Goal: Information Seeking & Learning: Find specific fact

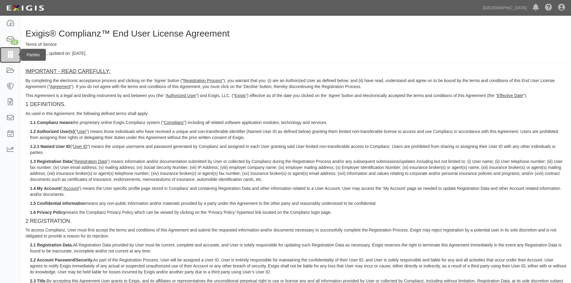
click at [10, 52] on icon at bounding box center [10, 55] width 8 height 7
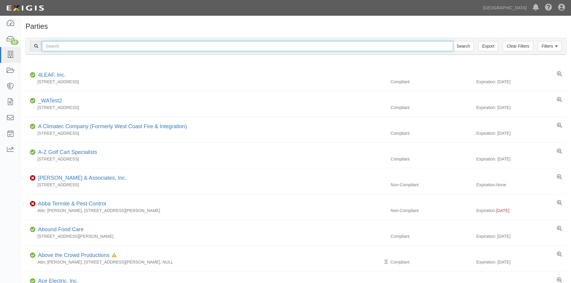
click at [94, 43] on input "text" at bounding box center [247, 46] width 411 height 10
type input "statewide"
click at [453, 41] on input "Search" at bounding box center [463, 46] width 21 height 10
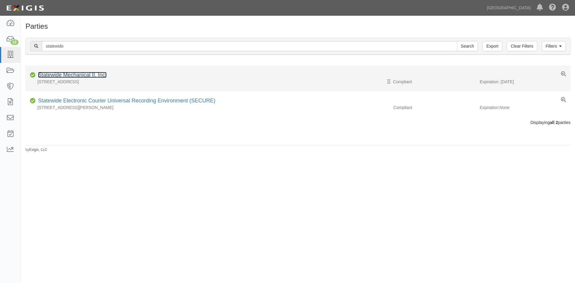
click at [82, 76] on link "Statewide Mechanical II, Inc." at bounding box center [72, 75] width 69 height 6
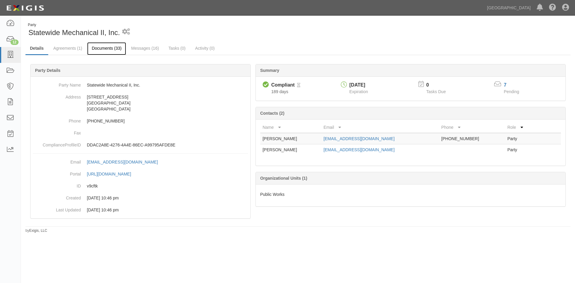
click at [115, 51] on link "Documents (33)" at bounding box center [106, 48] width 39 height 13
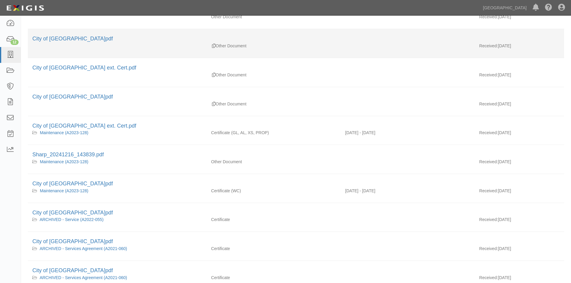
scroll to position [150, 0]
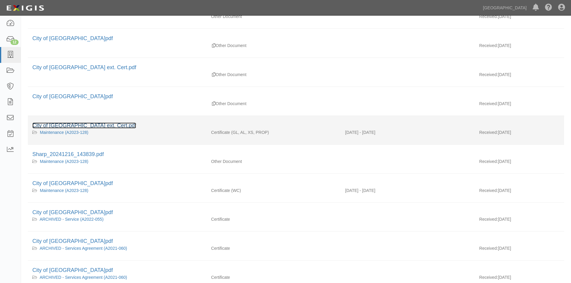
click at [90, 126] on link "City of [GEOGRAPHIC_DATA] ext. Cert.pdf" at bounding box center [84, 126] width 104 height 6
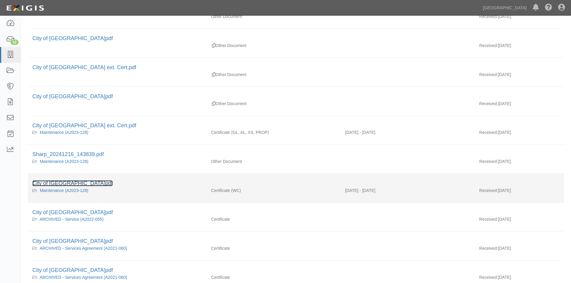
click at [70, 184] on link "City of [GEOGRAPHIC_DATA]pdf" at bounding box center [72, 183] width 80 height 6
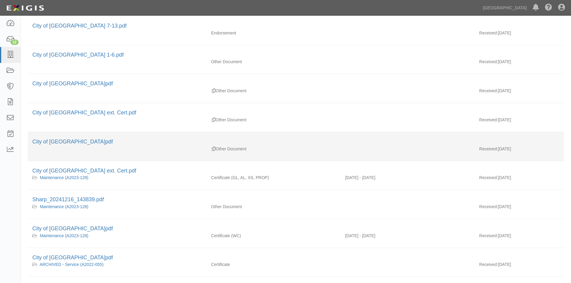
scroll to position [90, 0]
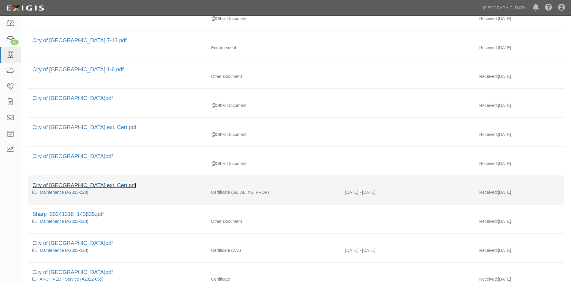
click at [90, 183] on link "City of Chino Hills ext. Cert.pdf" at bounding box center [84, 185] width 104 height 6
